Goal: Information Seeking & Learning: Check status

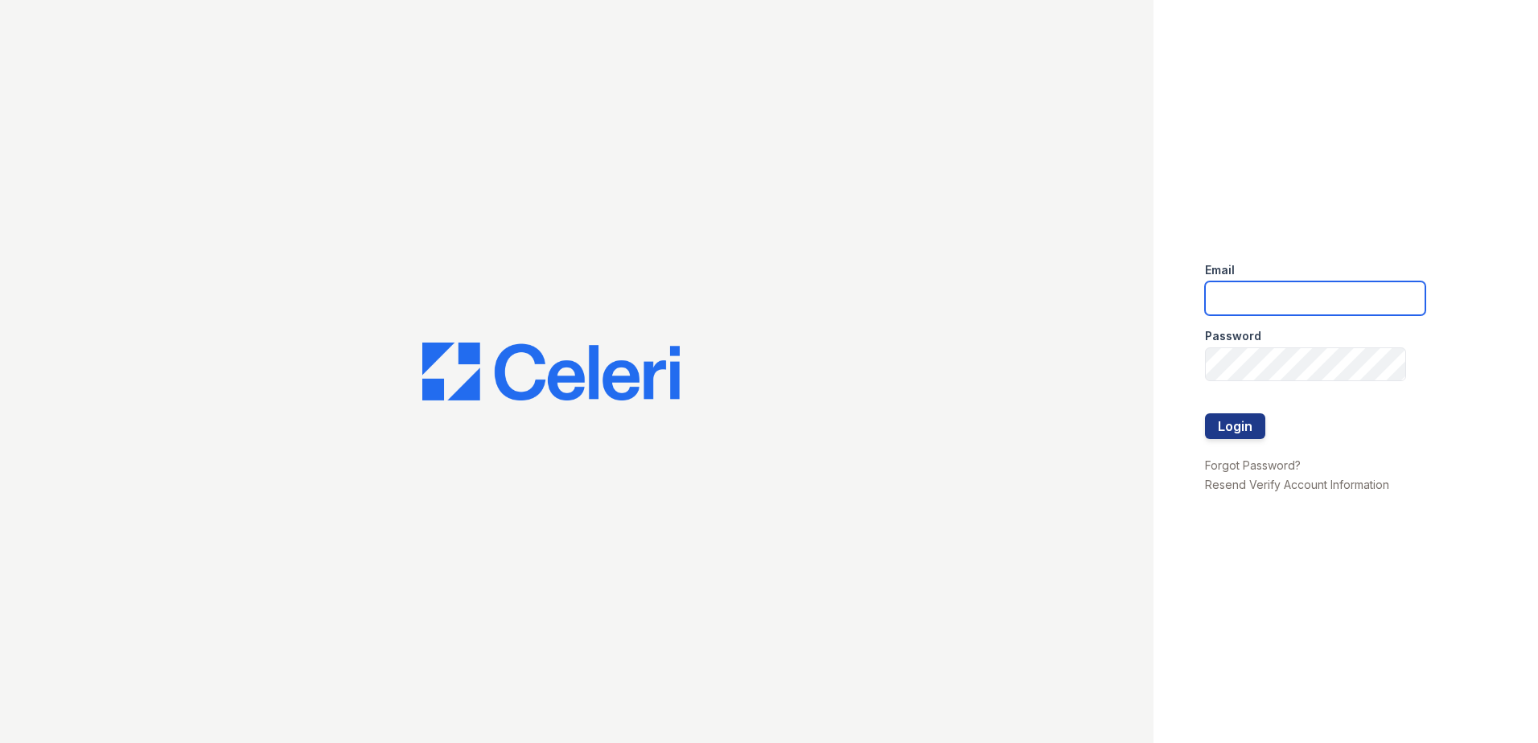
click at [1265, 290] on input "email" at bounding box center [1315, 299] width 220 height 34
type input "[EMAIL_ADDRESS][DOMAIN_NAME]"
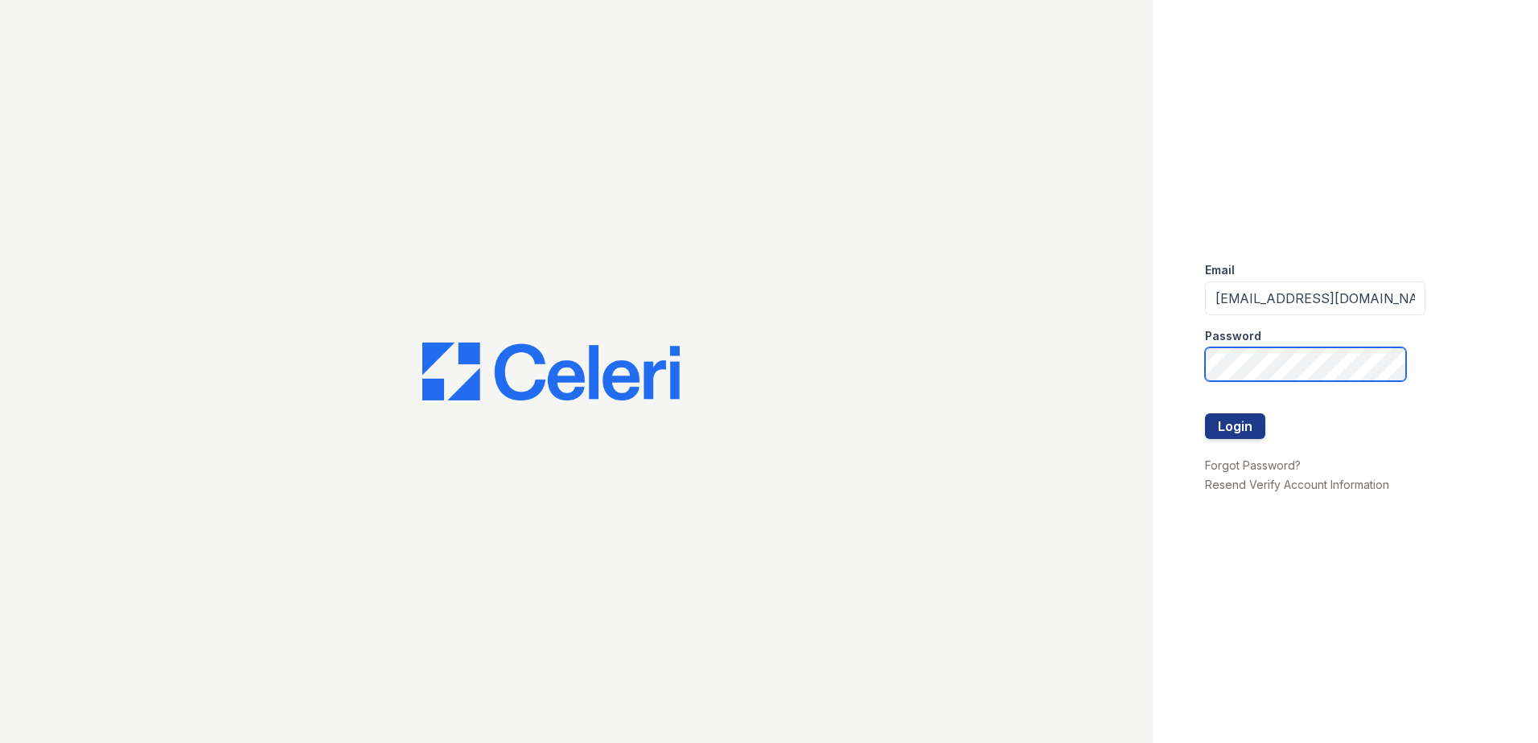
click at [1205, 414] on button "Login" at bounding box center [1235, 427] width 60 height 26
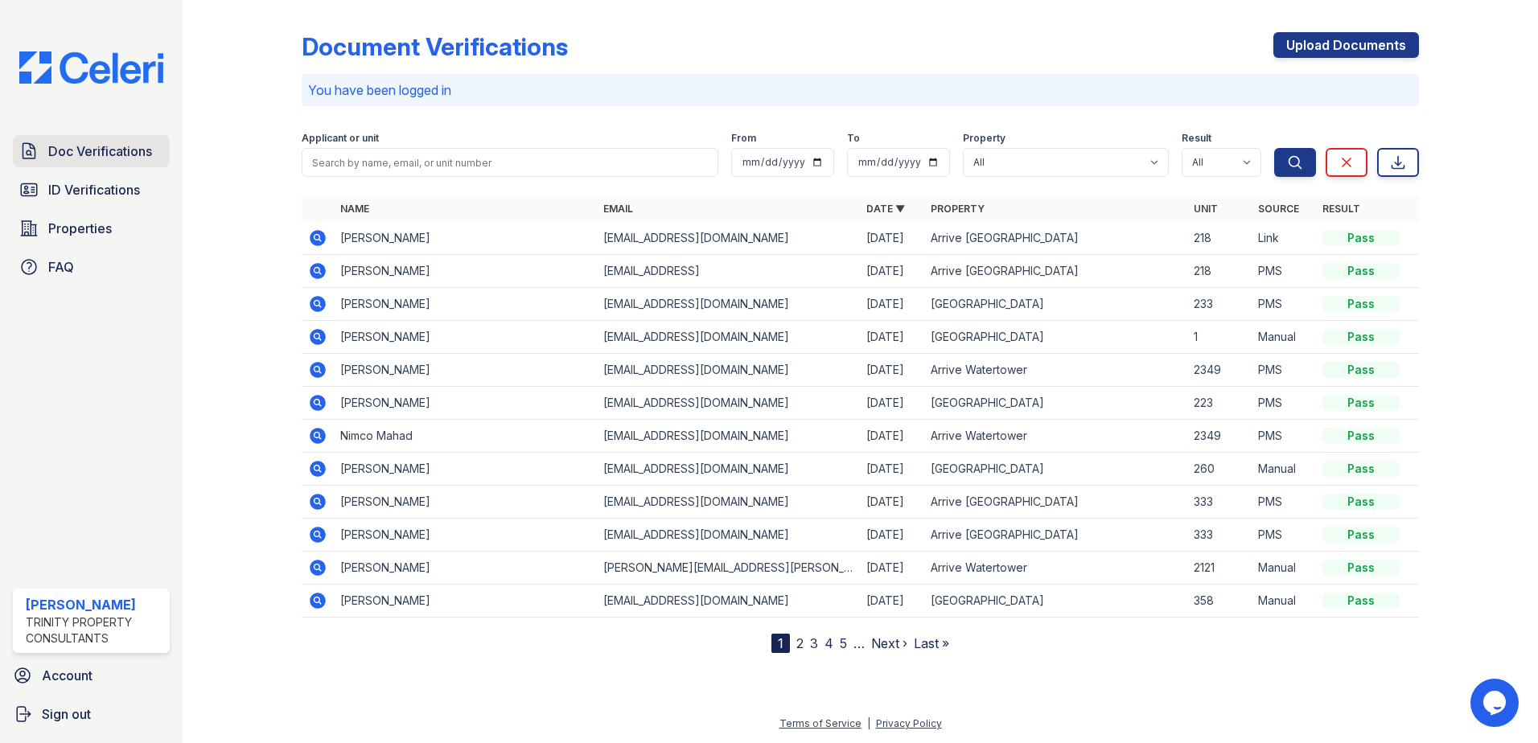
click at [71, 144] on span "Doc Verifications" at bounding box center [100, 151] width 104 height 19
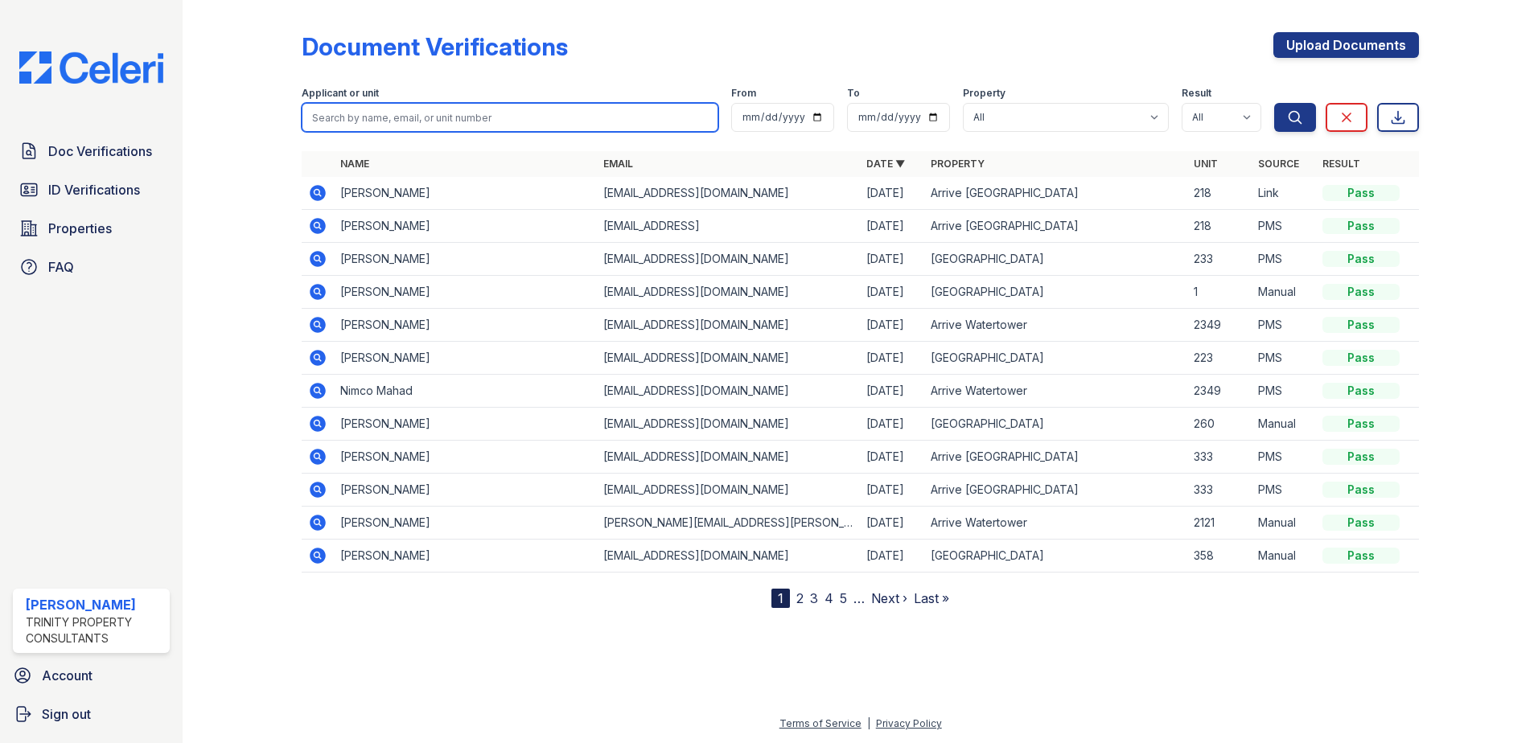
click at [419, 122] on input "search" at bounding box center [510, 117] width 417 height 29
drag, startPoint x: 411, startPoint y: 118, endPoint x: 253, endPoint y: 117, distance: 157.7
click at [253, 117] on div "Document Verifications Upload Documents Filter Applicant or unit 338 From To Pr…" at bounding box center [860, 317] width 1304 height 634
type input "f"
click at [1050, 134] on form "Applicant or unit From To Property All Arrive St Louis Park Arrive Watertower R…" at bounding box center [861, 106] width 1118 height 64
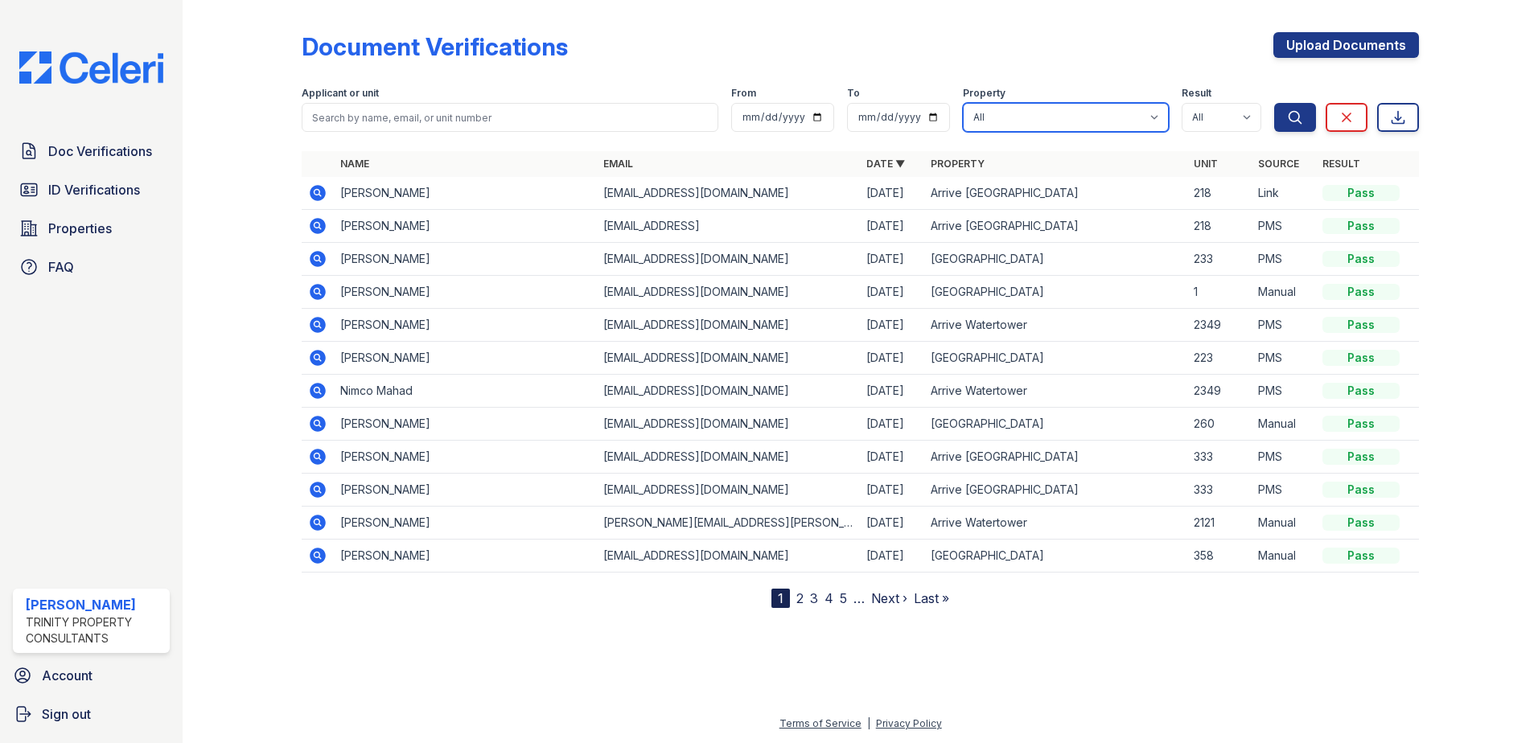
click at [1048, 123] on select "All Arrive St Louis Park Arrive Watertower ReNew Town Center" at bounding box center [1066, 117] width 206 height 29
select select "4383"
click at [964, 103] on select "All Arrive St Louis Park Arrive Watertower ReNew Town Center" at bounding box center [1066, 117] width 206 height 29
click at [1284, 115] on button "Search" at bounding box center [1296, 117] width 42 height 29
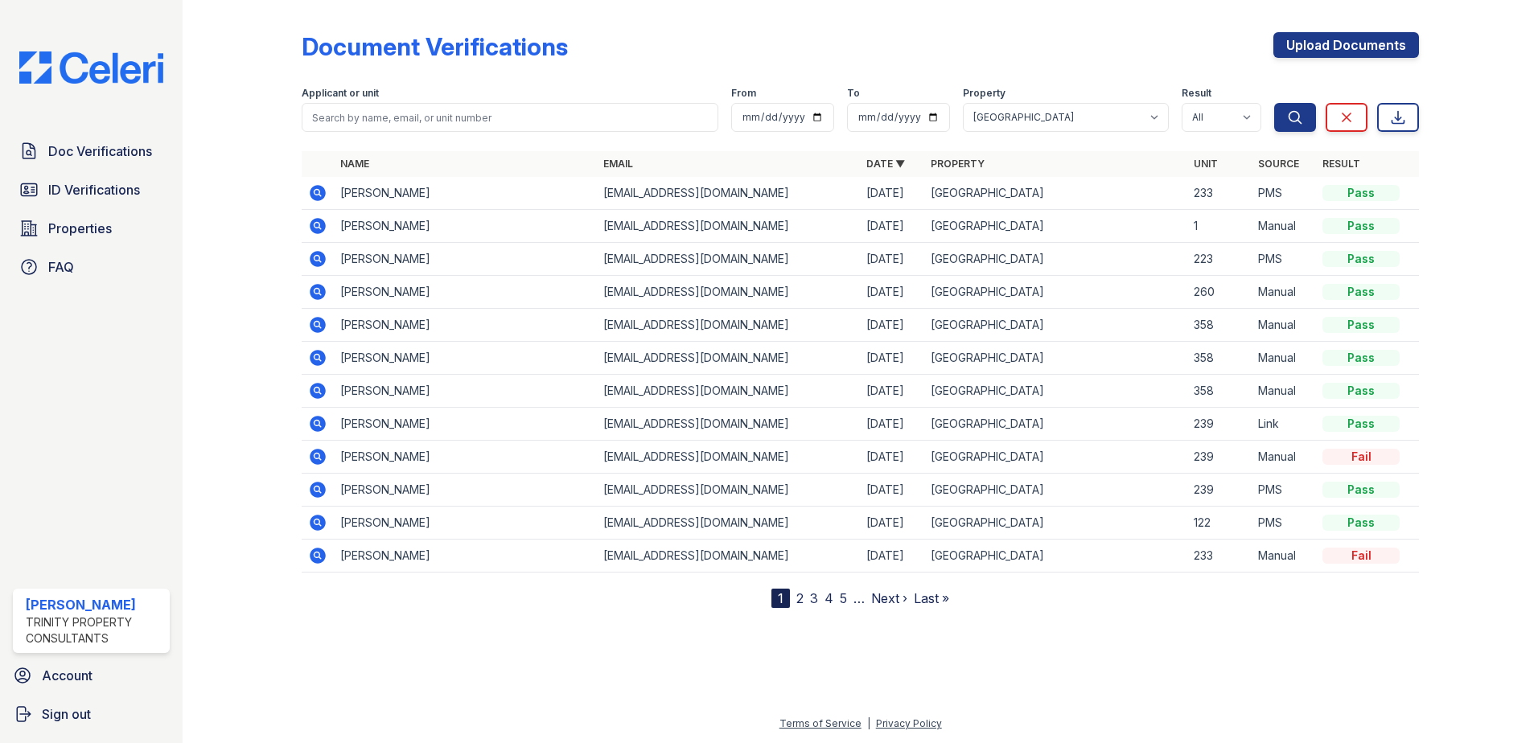
click at [800, 597] on link "2" at bounding box center [800, 599] width 7 height 16
click at [850, 596] on link "3" at bounding box center [849, 599] width 8 height 16
click at [859, 601] on nav "« First ‹ Prev 1 2 3 4 5 6 7 … Next › Last »" at bounding box center [860, 598] width 290 height 19
click at [859, 602] on link "4" at bounding box center [856, 599] width 9 height 16
click at [801, 599] on nav "« First ‹ Prev 1 2 3 4 5 6 7 8 9 Next › Last »" at bounding box center [861, 598] width 302 height 19
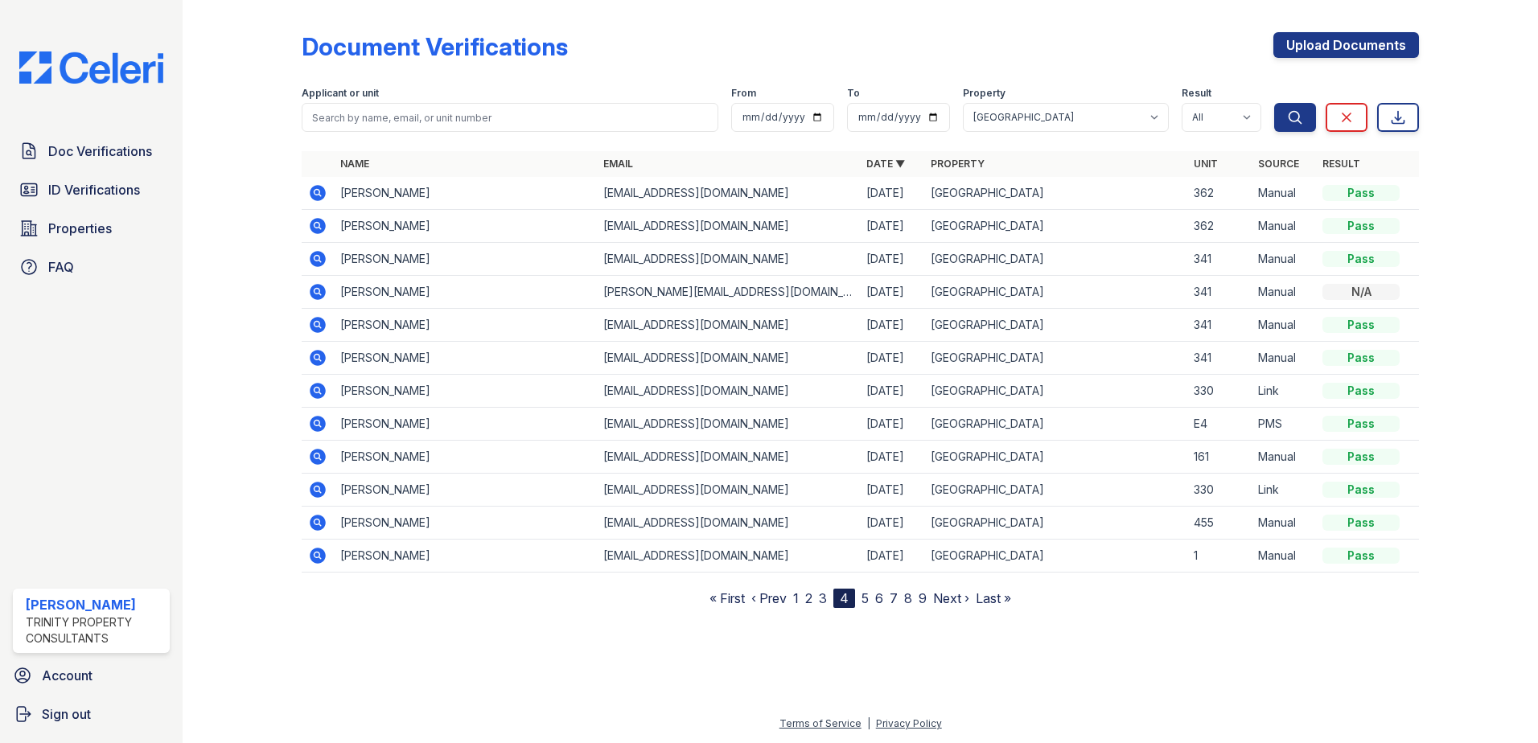
click at [800, 598] on nav "« First ‹ Prev 1 2 3 4 5 6 7 8 9 Next › Last »" at bounding box center [861, 598] width 302 height 19
click at [797, 598] on link "1" at bounding box center [796, 599] width 6 height 16
click at [801, 599] on link "2" at bounding box center [800, 599] width 7 height 16
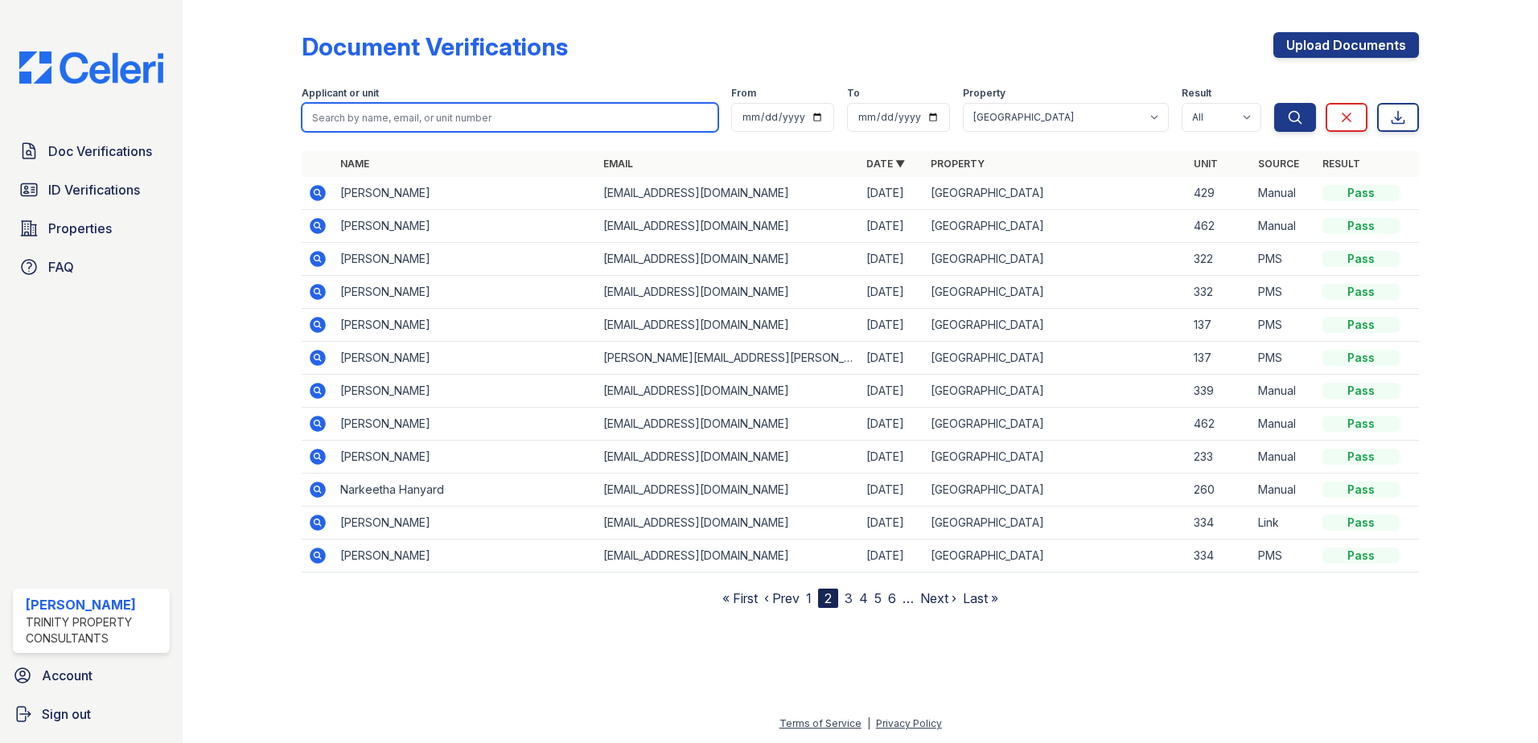
click at [536, 114] on input "search" at bounding box center [510, 117] width 417 height 29
type input "fatuma"
click at [1275, 103] on button "Search" at bounding box center [1296, 117] width 42 height 29
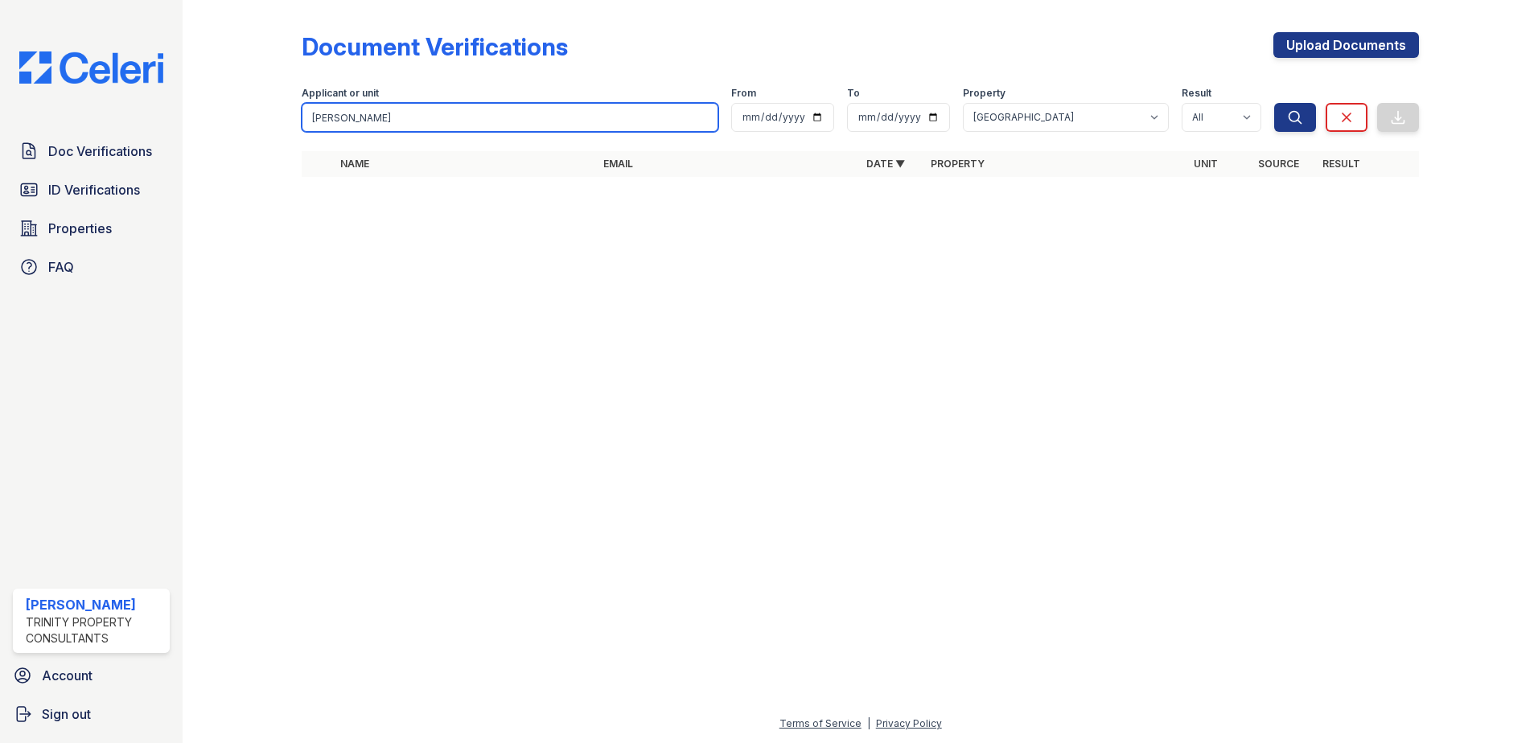
click at [418, 114] on input "fatuma" at bounding box center [510, 117] width 417 height 29
type input "ruhiya"
click at [1275, 103] on button "Search" at bounding box center [1296, 117] width 42 height 29
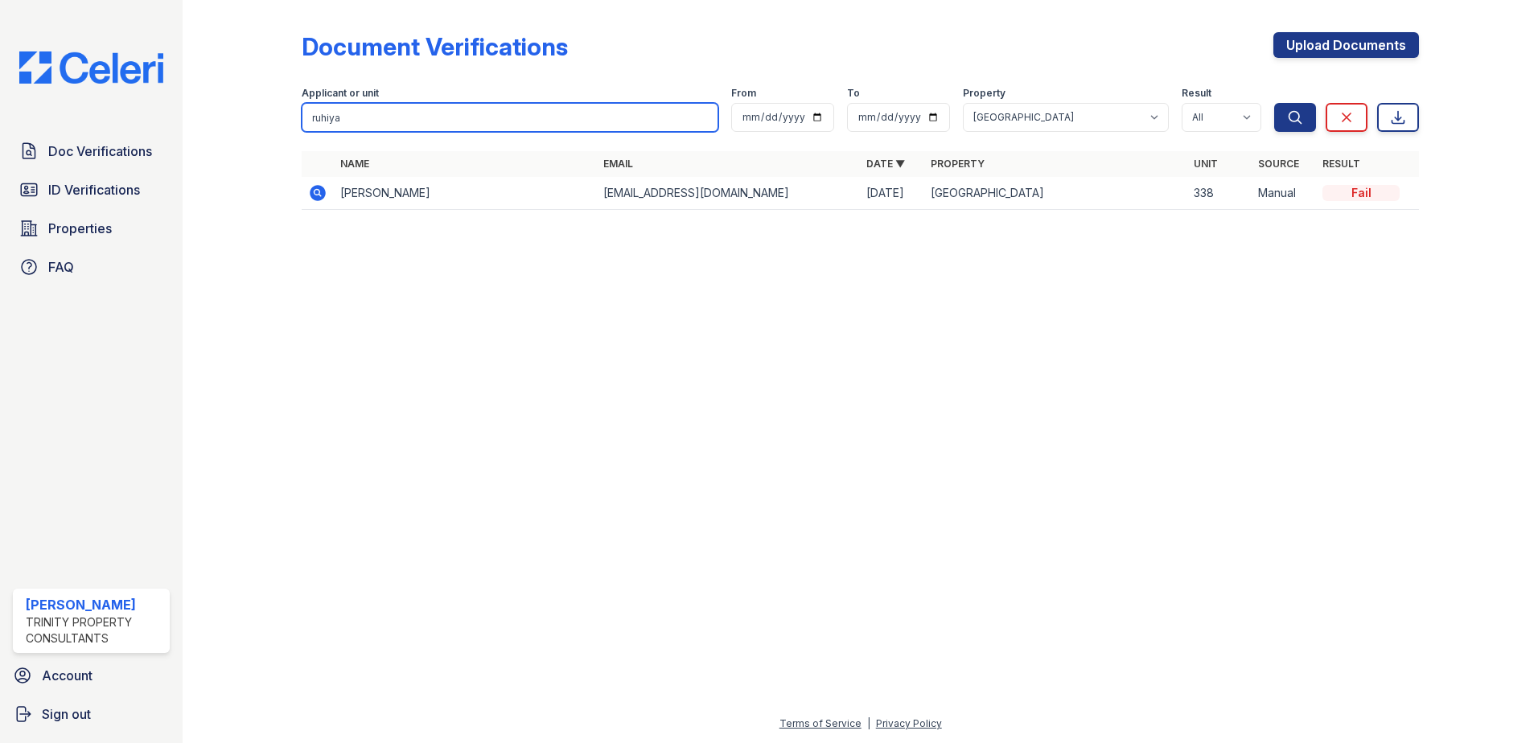
drag, startPoint x: 467, startPoint y: 110, endPoint x: 243, endPoint y: 126, distance: 224.2
click at [243, 126] on div "Document Verifications Upload Documents Filter Applicant or unit ruhiya From To…" at bounding box center [860, 126] width 1304 height 252
type input "fatuma"
click at [1275, 103] on button "Search" at bounding box center [1296, 117] width 42 height 29
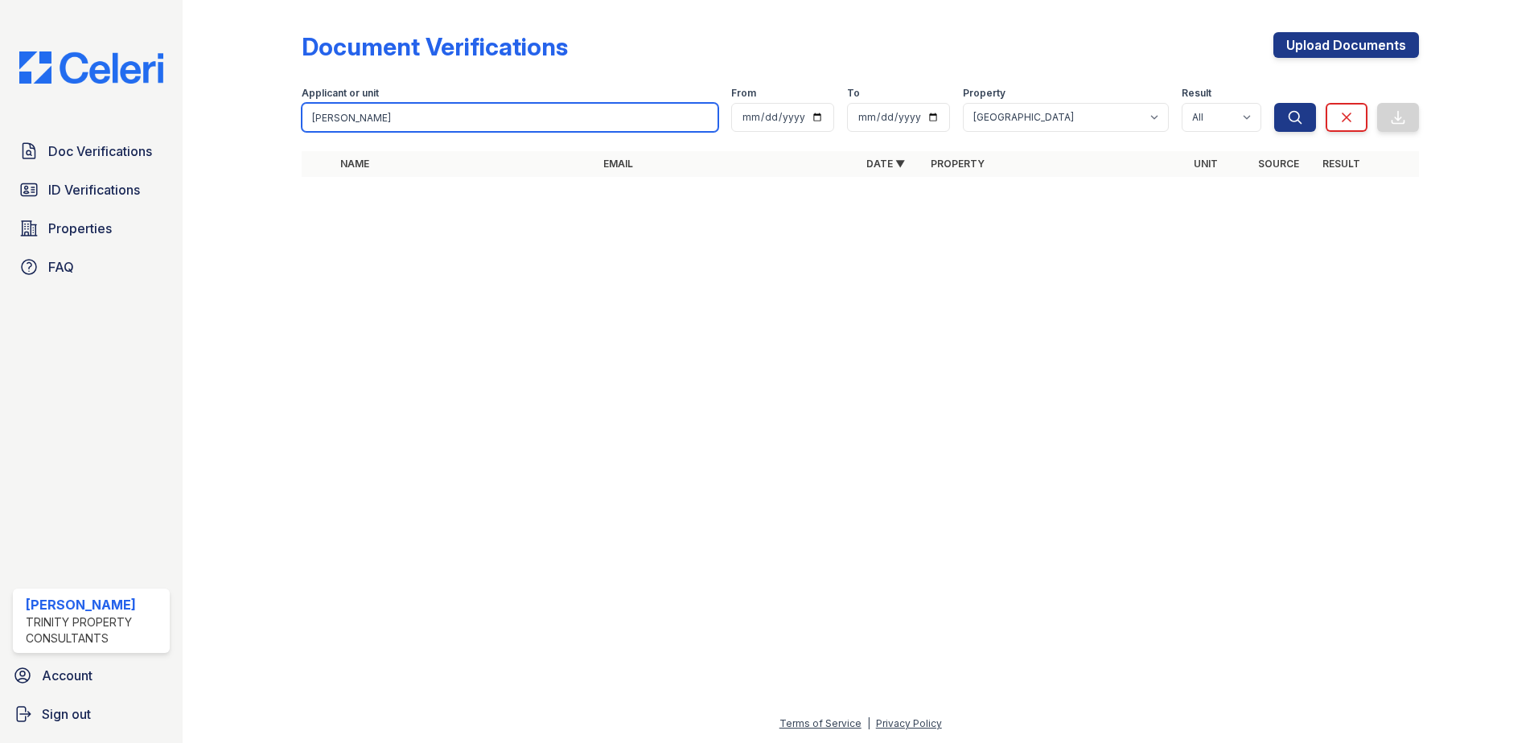
drag, startPoint x: 420, startPoint y: 117, endPoint x: 150, endPoint y: 99, distance: 270.2
click at [150, 99] on div "Doc Verifications ID Verifications Properties FAQ Mckenna Dillon Trinity Proper…" at bounding box center [769, 371] width 1538 height 743
type input "ruhiya"
click at [1275, 103] on button "Search" at bounding box center [1296, 117] width 42 height 29
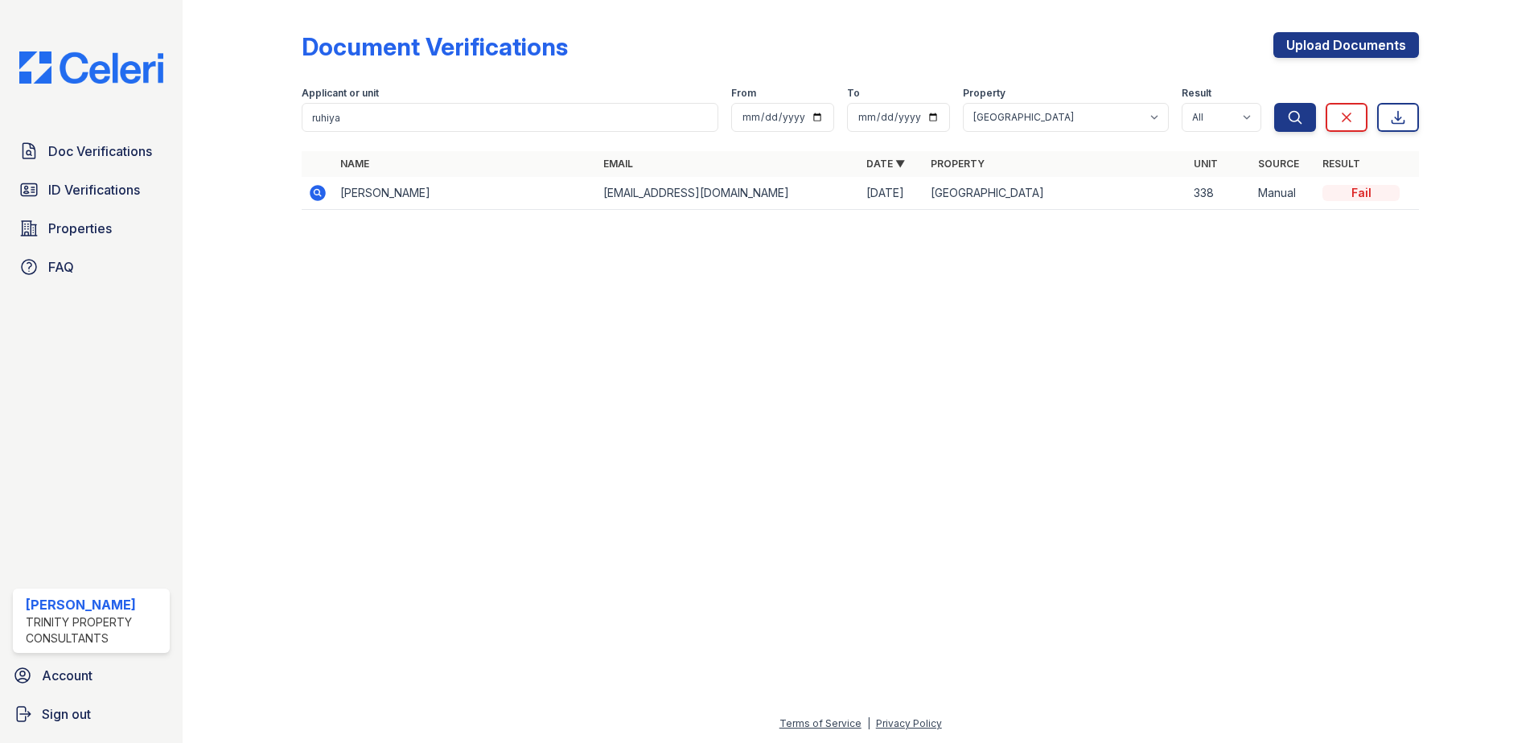
click at [315, 194] on icon at bounding box center [317, 192] width 19 height 19
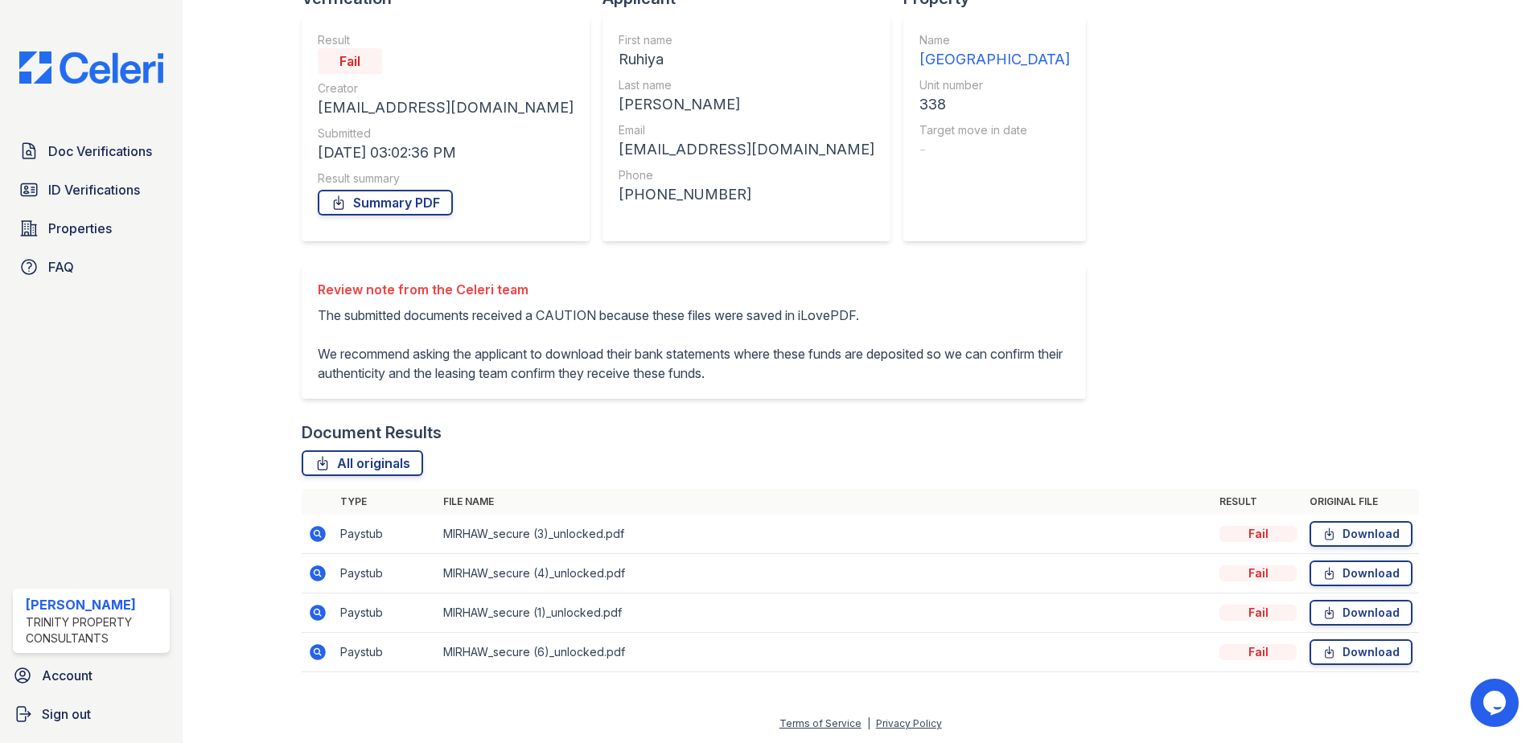
click at [312, 536] on icon at bounding box center [318, 534] width 16 height 16
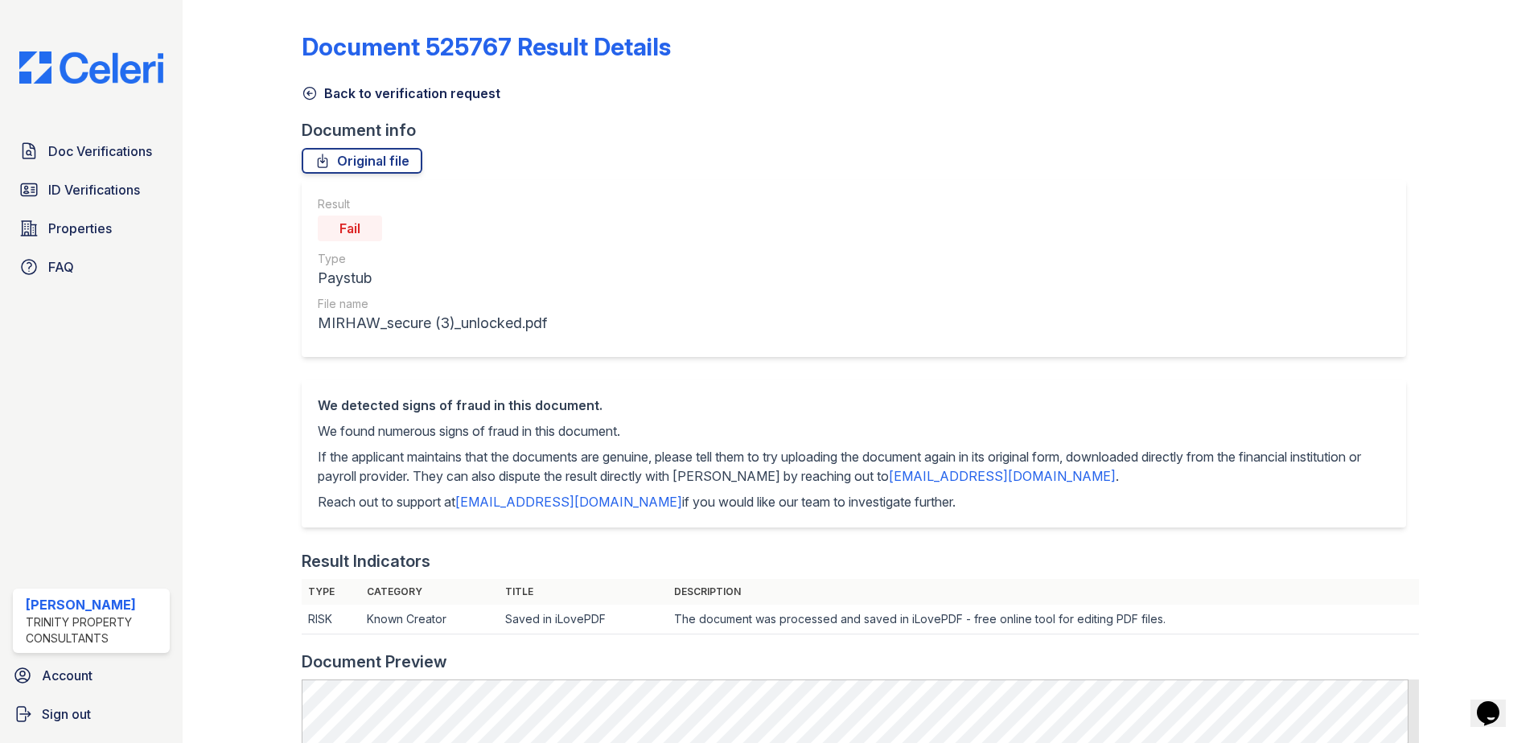
scroll to position [80, 0]
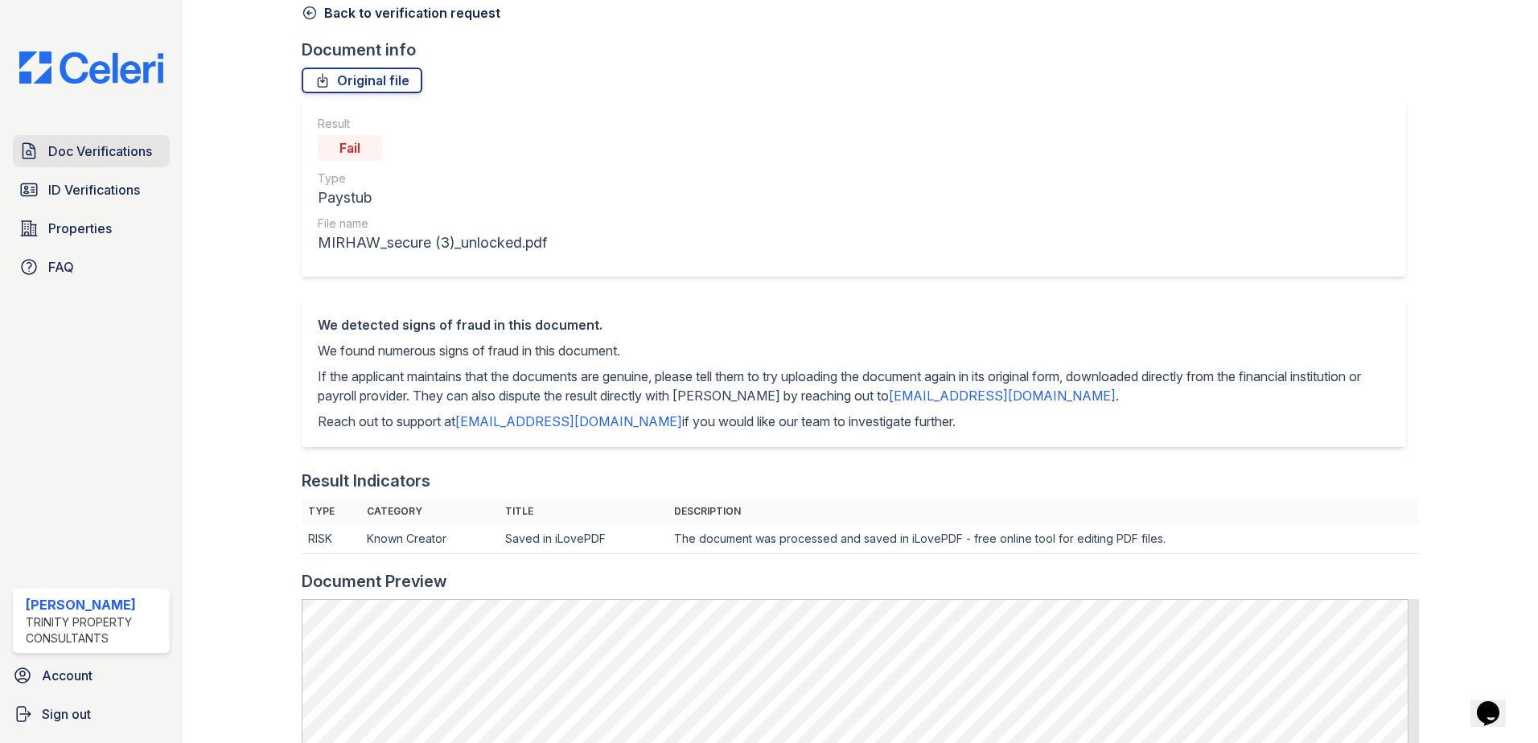
click at [111, 166] on link "Doc Verifications" at bounding box center [91, 151] width 157 height 32
